Goal: Task Accomplishment & Management: Manage account settings

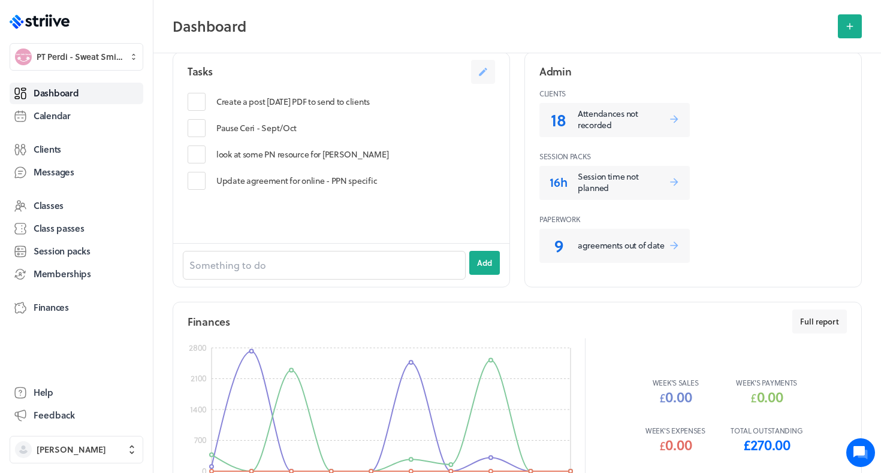
scroll to position [459, 0]
click at [586, 123] on p "Attendances not recorded" at bounding box center [623, 119] width 91 height 23
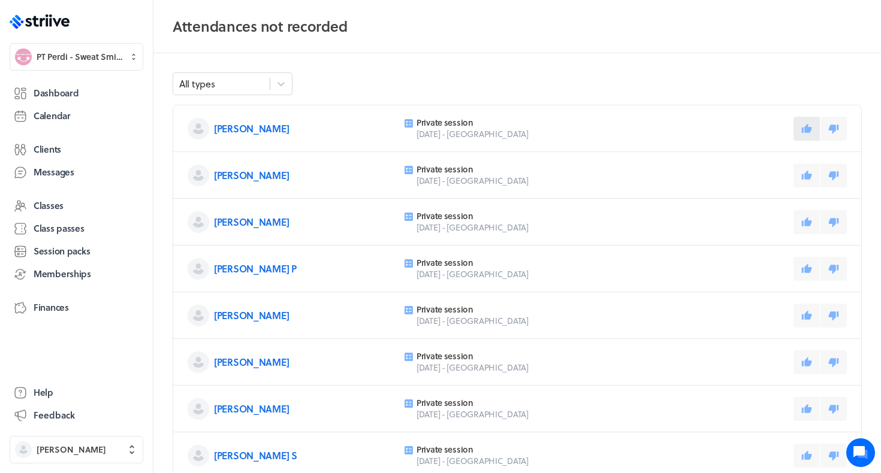
click at [802, 131] on icon at bounding box center [807, 127] width 10 height 9
click at [806, 171] on icon at bounding box center [806, 175] width 11 height 11
click at [810, 222] on icon at bounding box center [807, 221] width 10 height 9
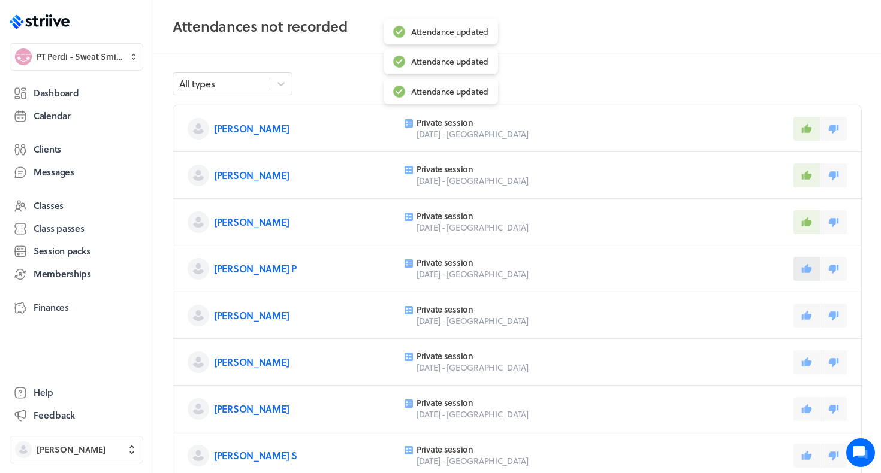
click at [806, 269] on icon at bounding box center [807, 268] width 10 height 9
click at [809, 363] on icon at bounding box center [807, 361] width 10 height 9
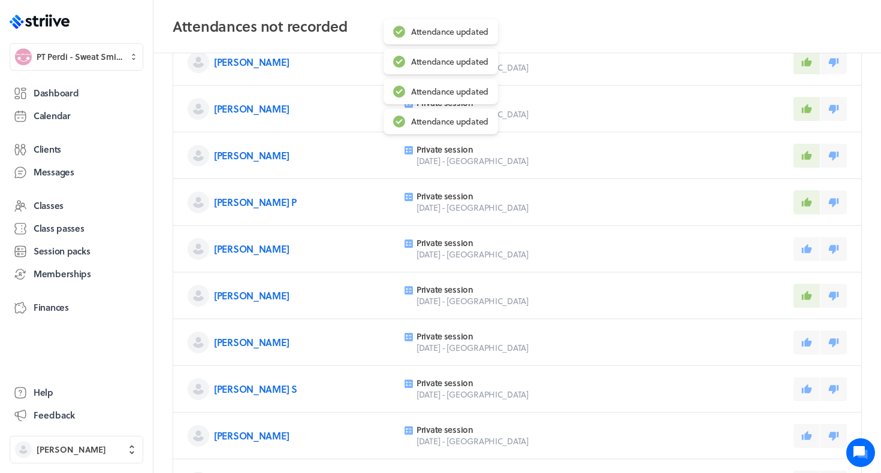
scroll to position [76, 0]
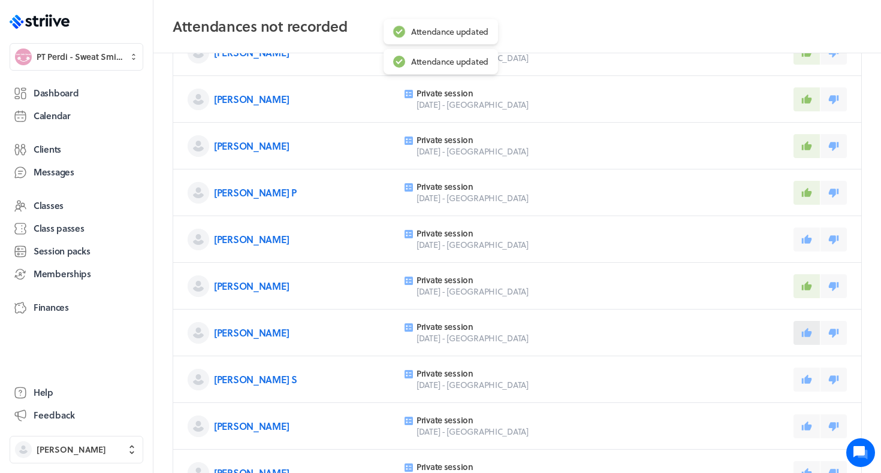
click at [809, 337] on icon at bounding box center [807, 332] width 10 height 9
click at [810, 384] on icon at bounding box center [806, 380] width 11 height 11
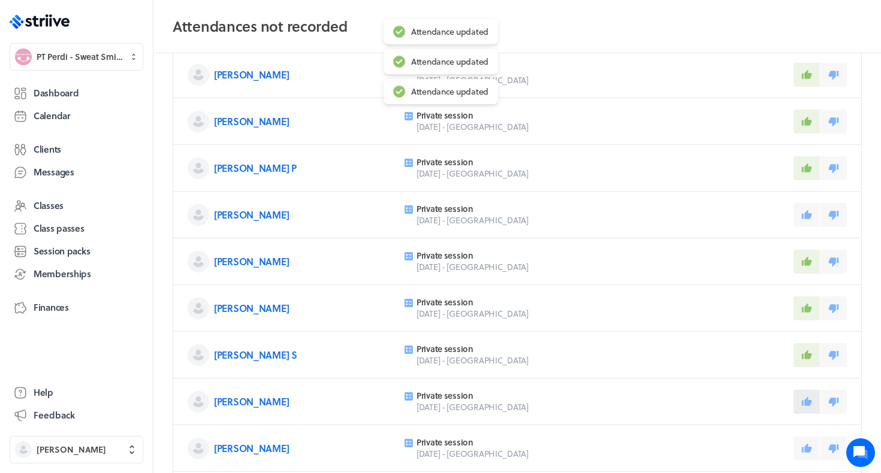
click at [808, 400] on icon at bounding box center [807, 401] width 10 height 9
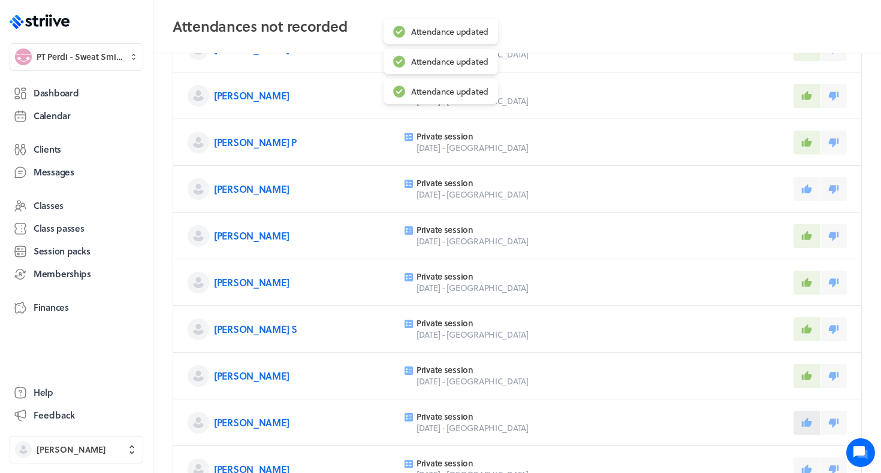
click at [809, 420] on icon at bounding box center [806, 423] width 11 height 11
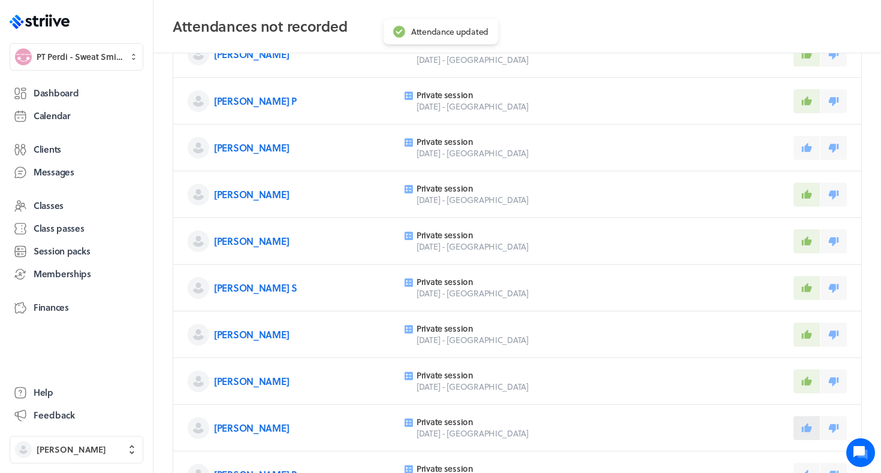
click at [806, 432] on icon at bounding box center [807, 427] width 10 height 9
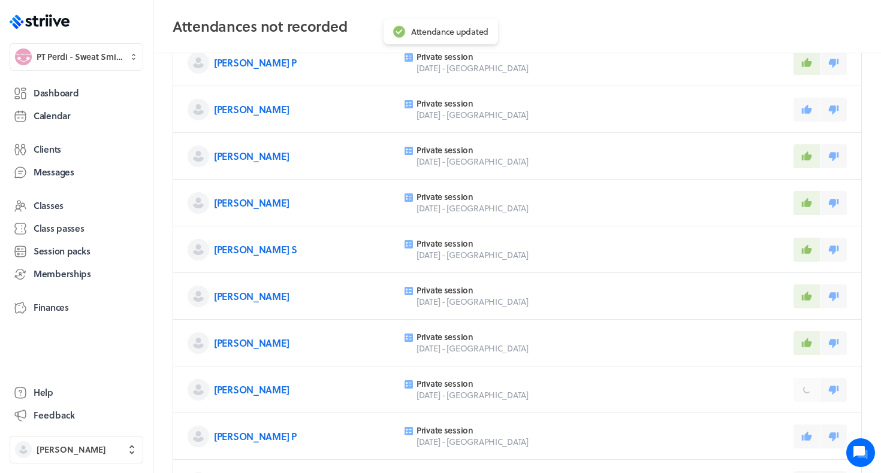
scroll to position [228, 0]
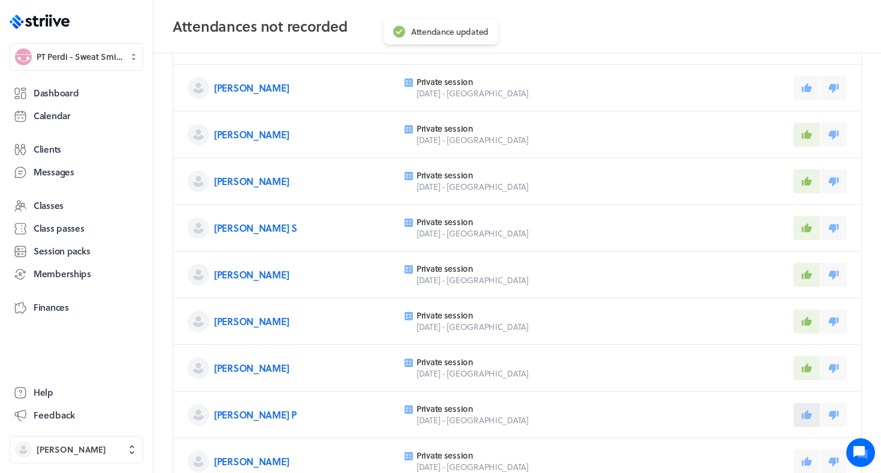
click at [809, 411] on icon at bounding box center [806, 415] width 11 height 11
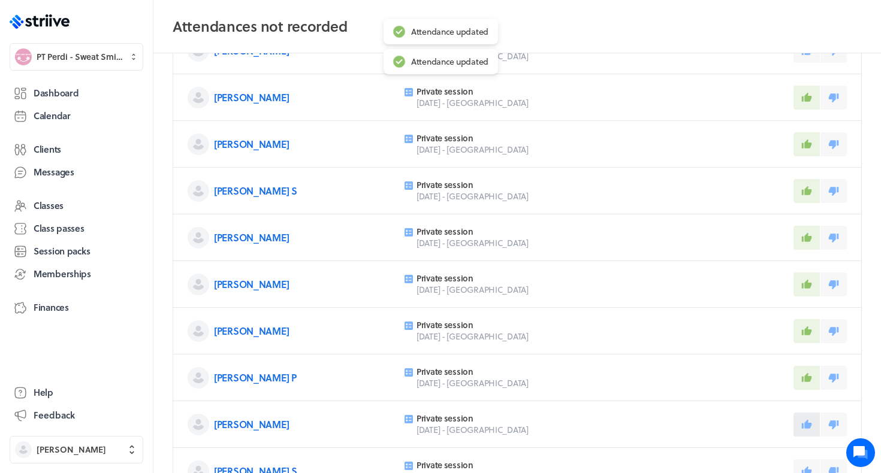
click at [807, 424] on icon at bounding box center [807, 424] width 10 height 9
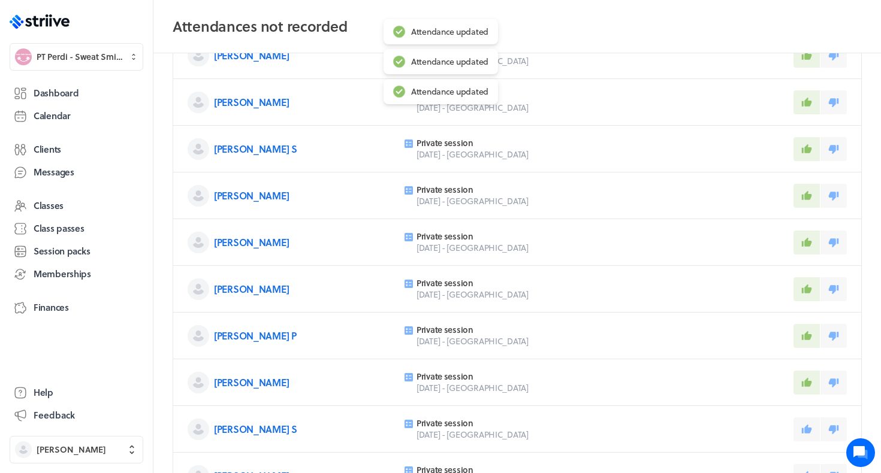
scroll to position [307, 0]
click at [804, 436] on button at bounding box center [807, 429] width 26 height 24
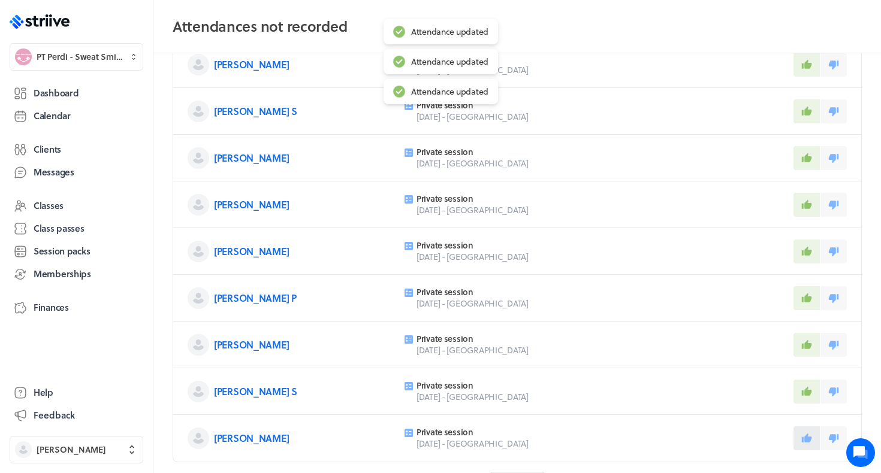
click at [804, 439] on icon at bounding box center [806, 438] width 11 height 11
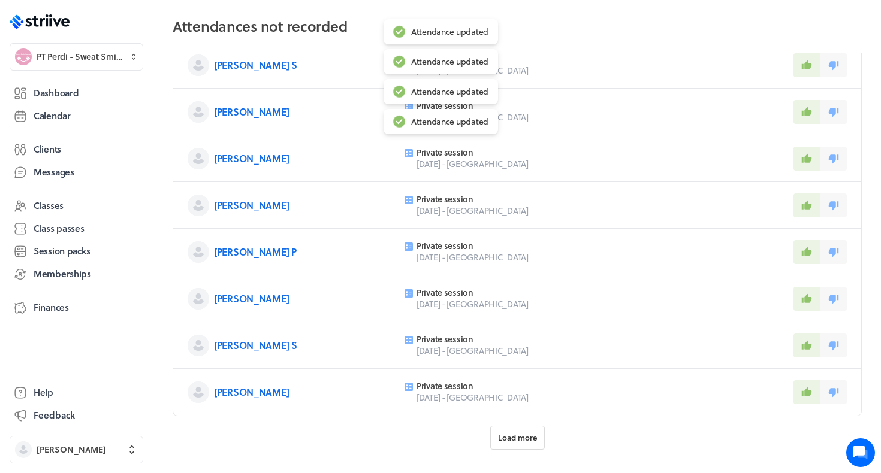
scroll to position [392, 0]
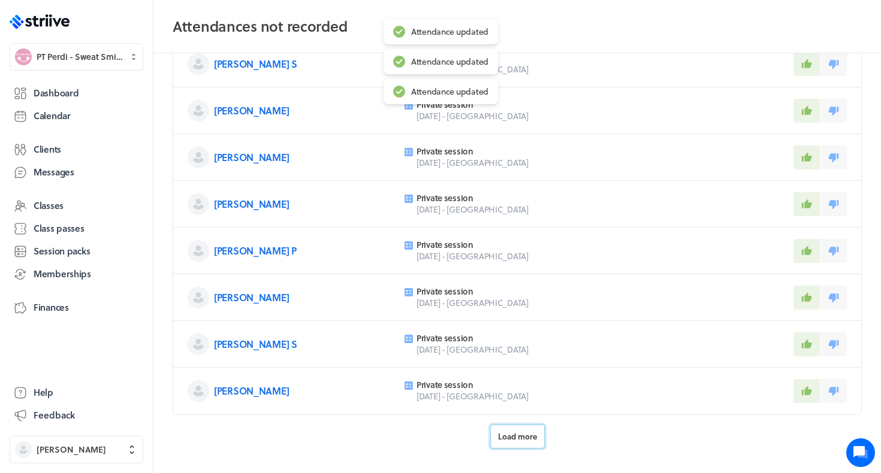
click at [530, 442] on button "Load more" at bounding box center [517, 437] width 55 height 24
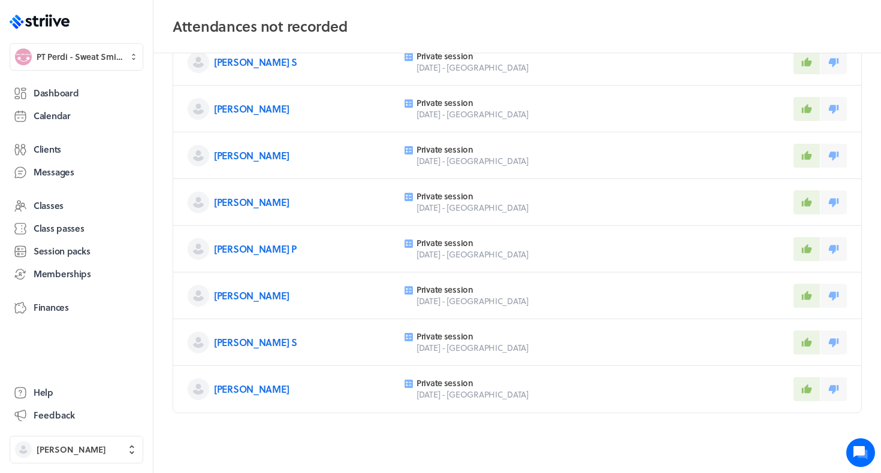
scroll to position [394, 0]
click at [40, 91] on span "Dashboard" at bounding box center [56, 93] width 45 height 13
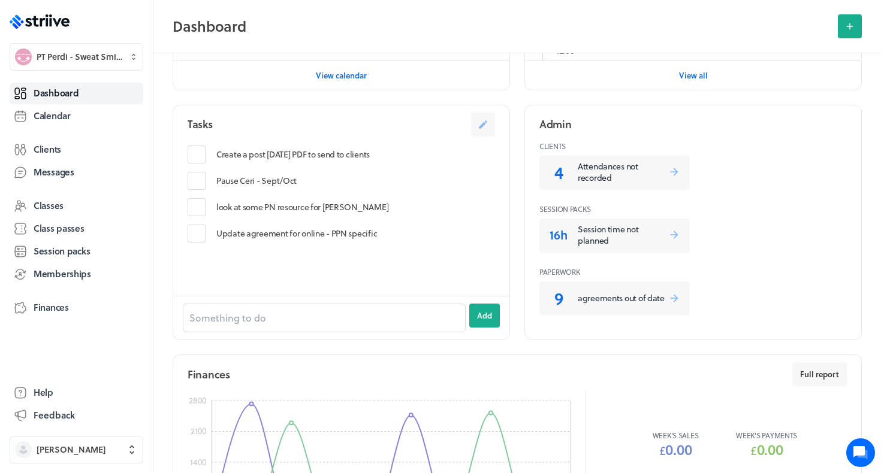
scroll to position [407, 0]
click at [592, 180] on p "Attendances not recorded" at bounding box center [623, 172] width 91 height 23
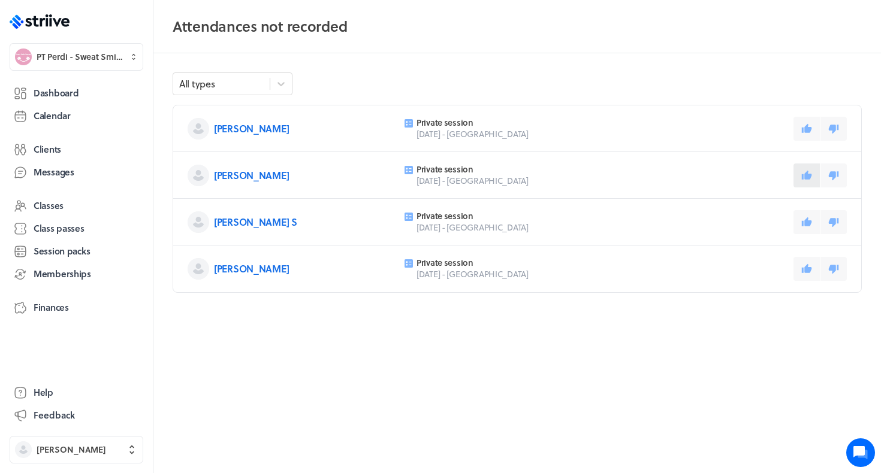
click at [806, 181] on button at bounding box center [807, 176] width 26 height 24
click at [804, 214] on button at bounding box center [807, 222] width 26 height 24
click at [809, 267] on icon at bounding box center [807, 268] width 10 height 9
click at [71, 96] on span "Dashboard" at bounding box center [56, 93] width 45 height 13
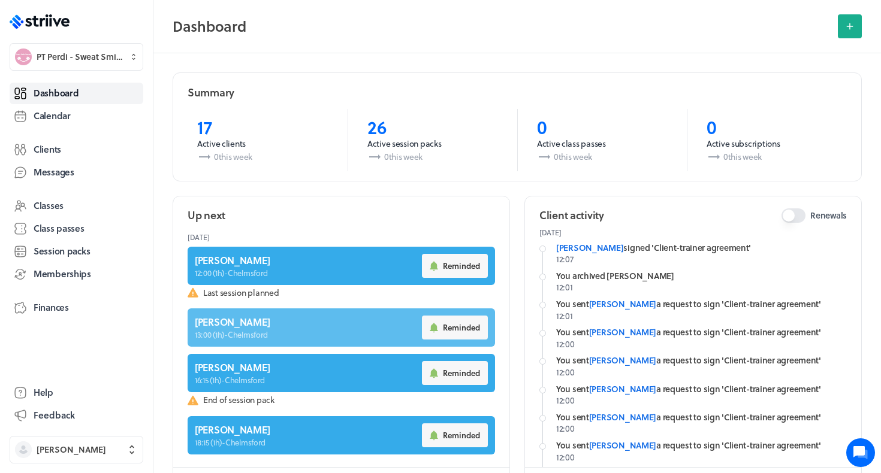
click at [237, 327] on link at bounding box center [341, 328] width 307 height 38
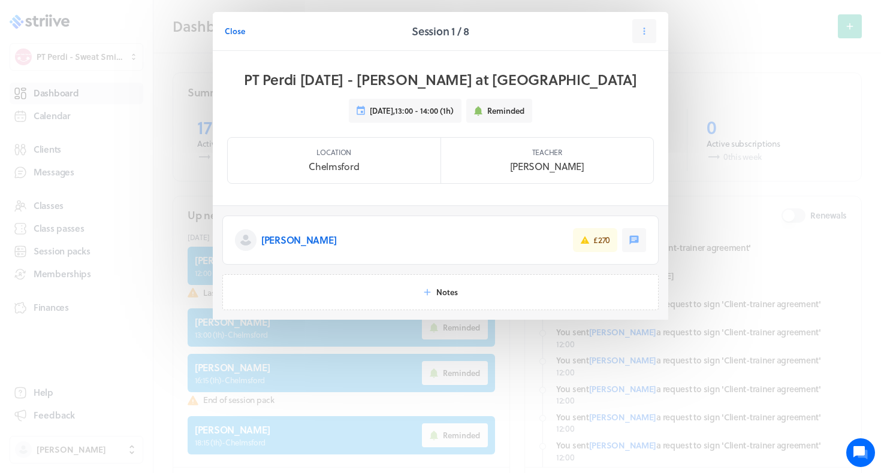
click at [274, 234] on p "[PERSON_NAME]" at bounding box center [298, 240] width 75 height 14
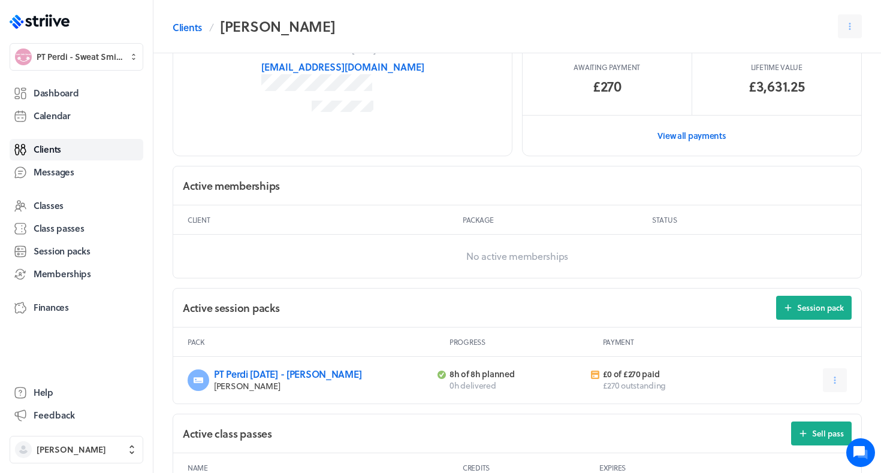
scroll to position [266, 0]
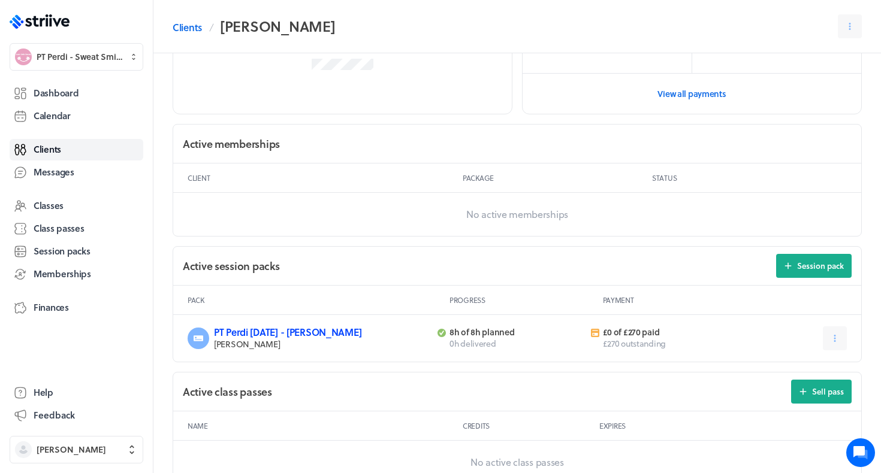
click at [245, 331] on link "PT Perdi [DATE] - [PERSON_NAME]" at bounding box center [287, 332] width 147 height 14
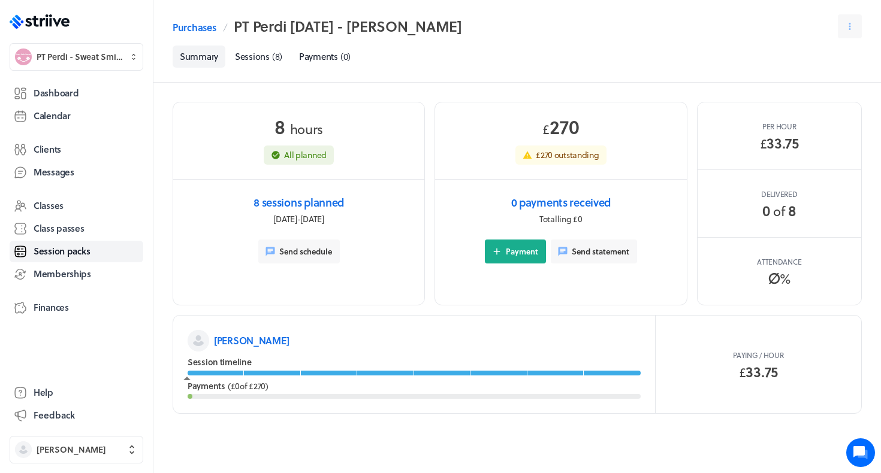
click at [278, 74] on header "Purchases PT Perdi [DATE] - Jo H Select a tab Summary Sessions (8) Payments (0)…" at bounding box center [517, 41] width 728 height 83
click at [271, 67] on link "Sessions ( 8 )" at bounding box center [259, 57] width 62 height 22
